Goal: Navigation & Orientation: Find specific page/section

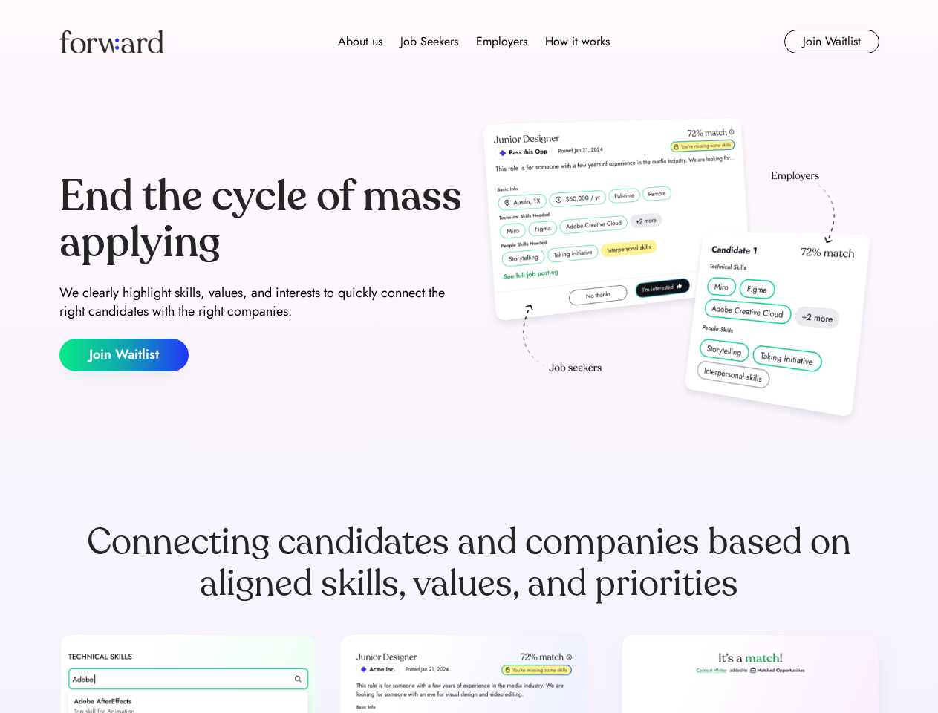
click at [468, 356] on div "End the cycle of mass applying We clearly highlight skills, values, and interes…" at bounding box center [469, 272] width 820 height 319
click at [469, 42] on div "About us Job Seekers Employers How it works" at bounding box center [473, 42] width 585 height 18
click at [111, 42] on img at bounding box center [111, 42] width 104 height 24
click at [474, 42] on div "About us Job Seekers Employers How it works" at bounding box center [473, 42] width 585 height 18
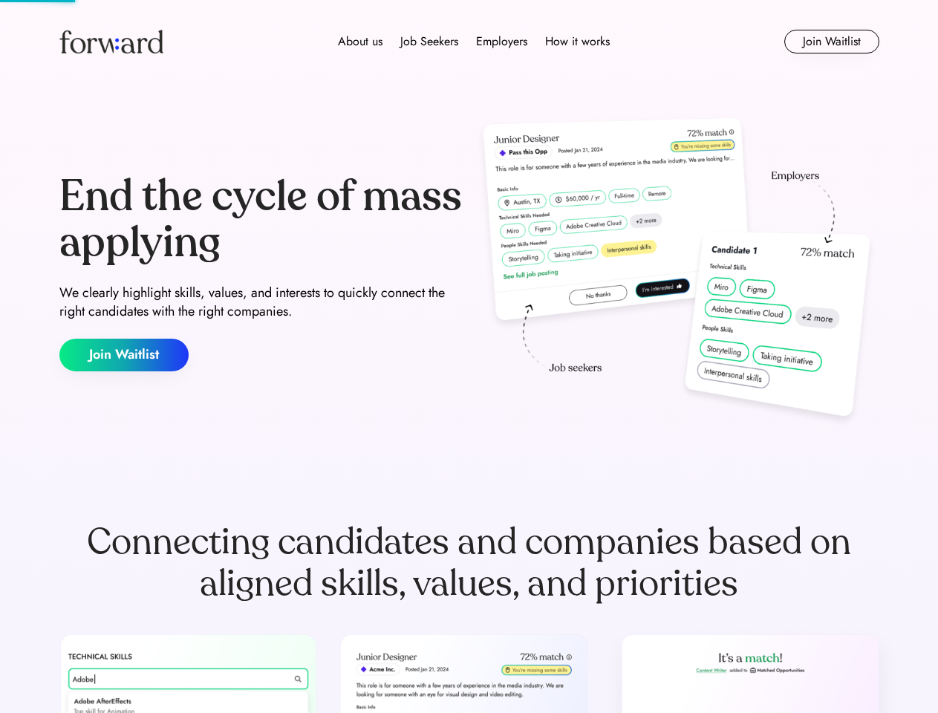
click at [360, 42] on div "About us" at bounding box center [360, 42] width 45 height 18
click at [429, 42] on div "Job Seekers" at bounding box center [429, 42] width 58 height 18
click at [501, 42] on div "Employers" at bounding box center [501, 42] width 51 height 18
